Goal: Find specific page/section: Find specific page/section

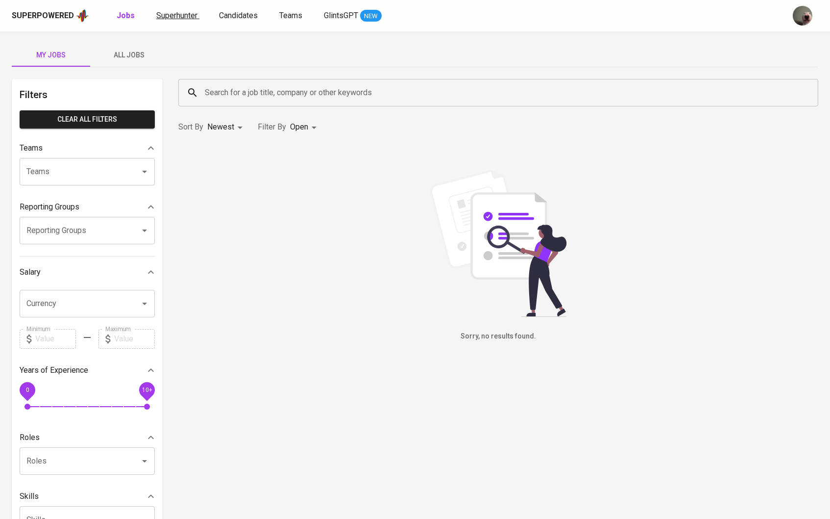
click at [165, 21] on link "Superhunter" at bounding box center [177, 16] width 43 height 12
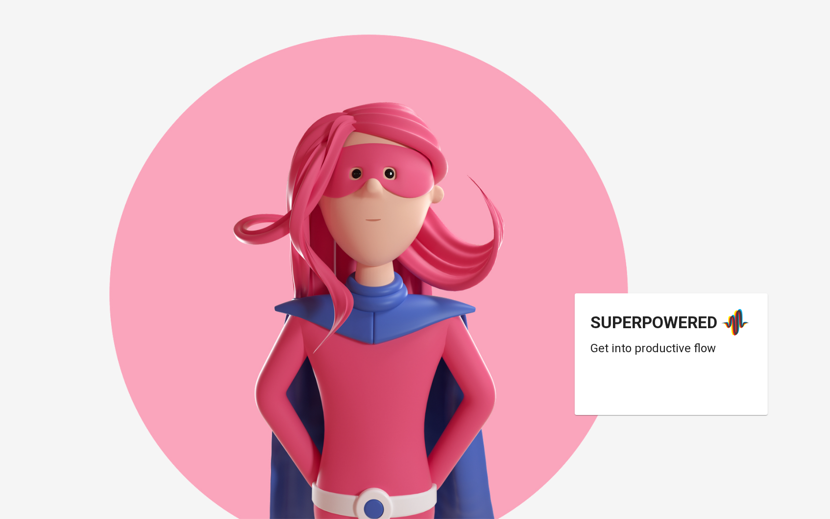
click at [627, 399] on div "Login dengan Google. Dibuka di tab baru" at bounding box center [669, 390] width 157 height 22
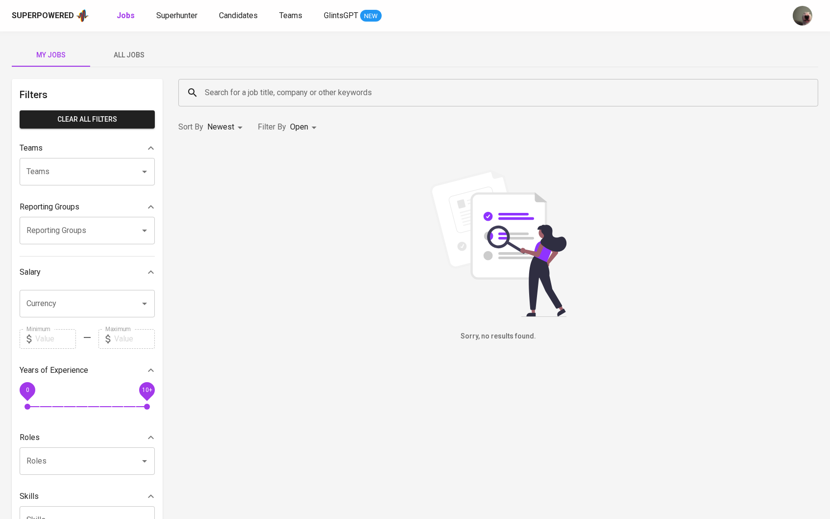
click at [146, 48] on button "All Jobs" at bounding box center [129, 55] width 78 height 24
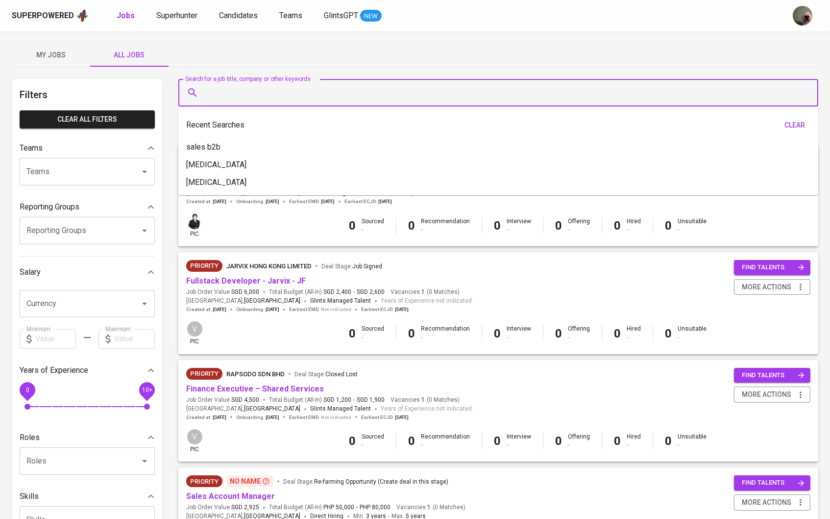
click at [241, 93] on input "Search for a job title, company or other keywords" at bounding box center [500, 92] width 597 height 19
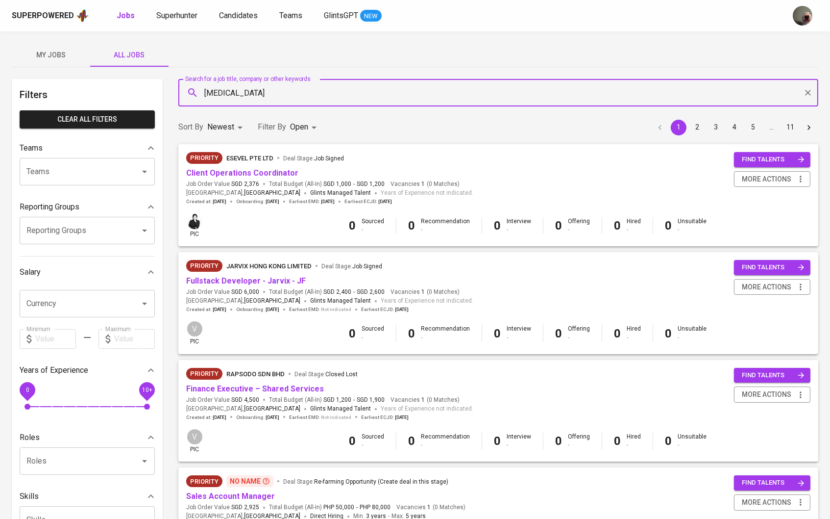
type input "[MEDICAL_DATA]"
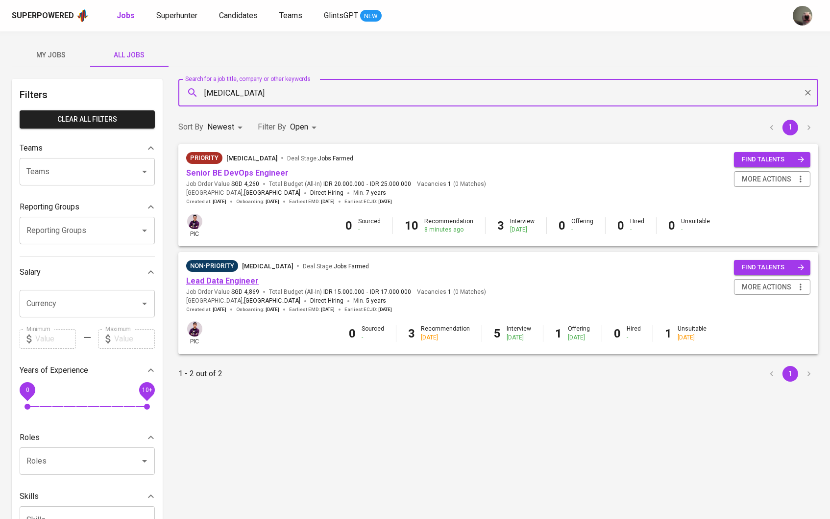
click at [223, 280] on link "Lead Data Engineer" at bounding box center [222, 280] width 73 height 9
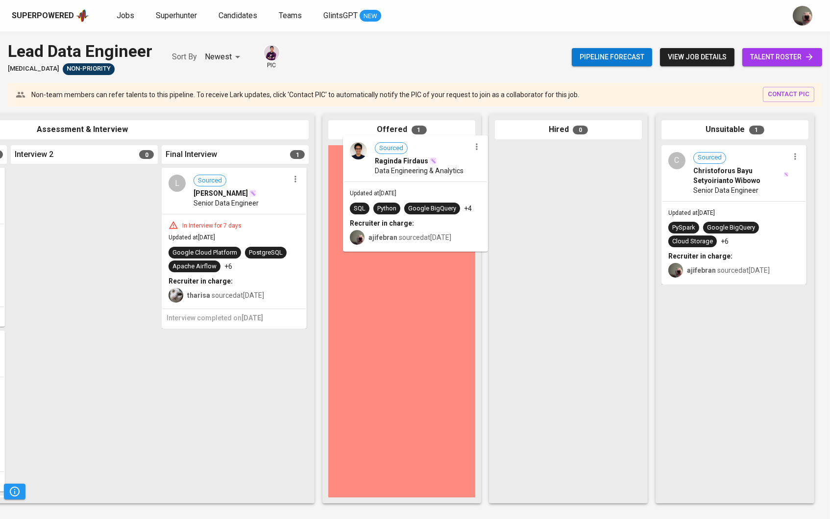
drag, startPoint x: 419, startPoint y: 215, endPoint x: 437, endPoint y: 205, distance: 20.6
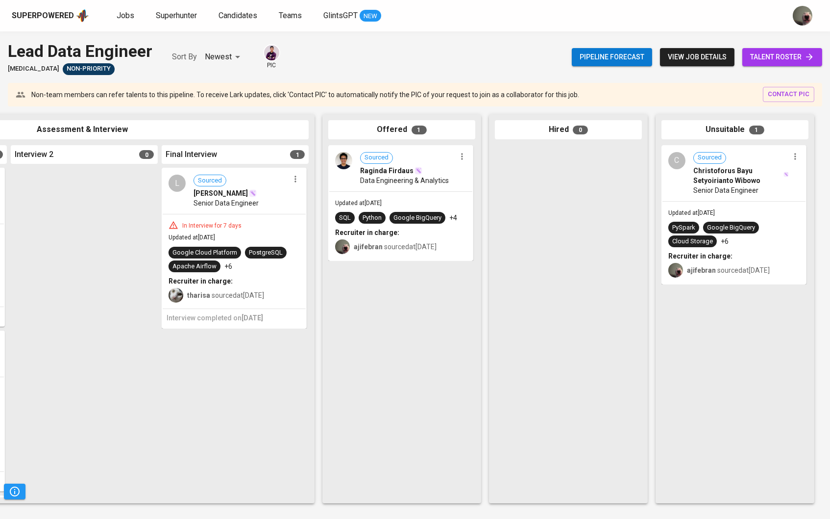
scroll to position [0, 486]
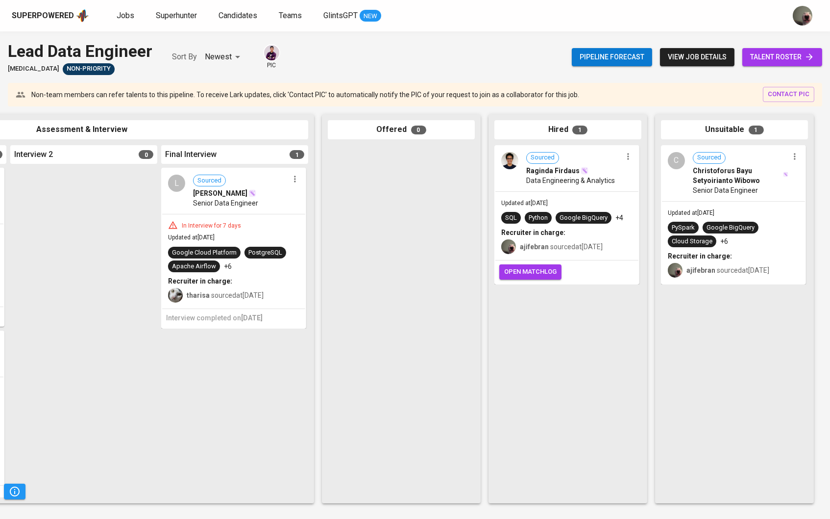
scroll to position [0, 487]
click at [541, 275] on span "open matchlog" at bounding box center [531, 271] width 52 height 11
